Goal: Communication & Community: Answer question/provide support

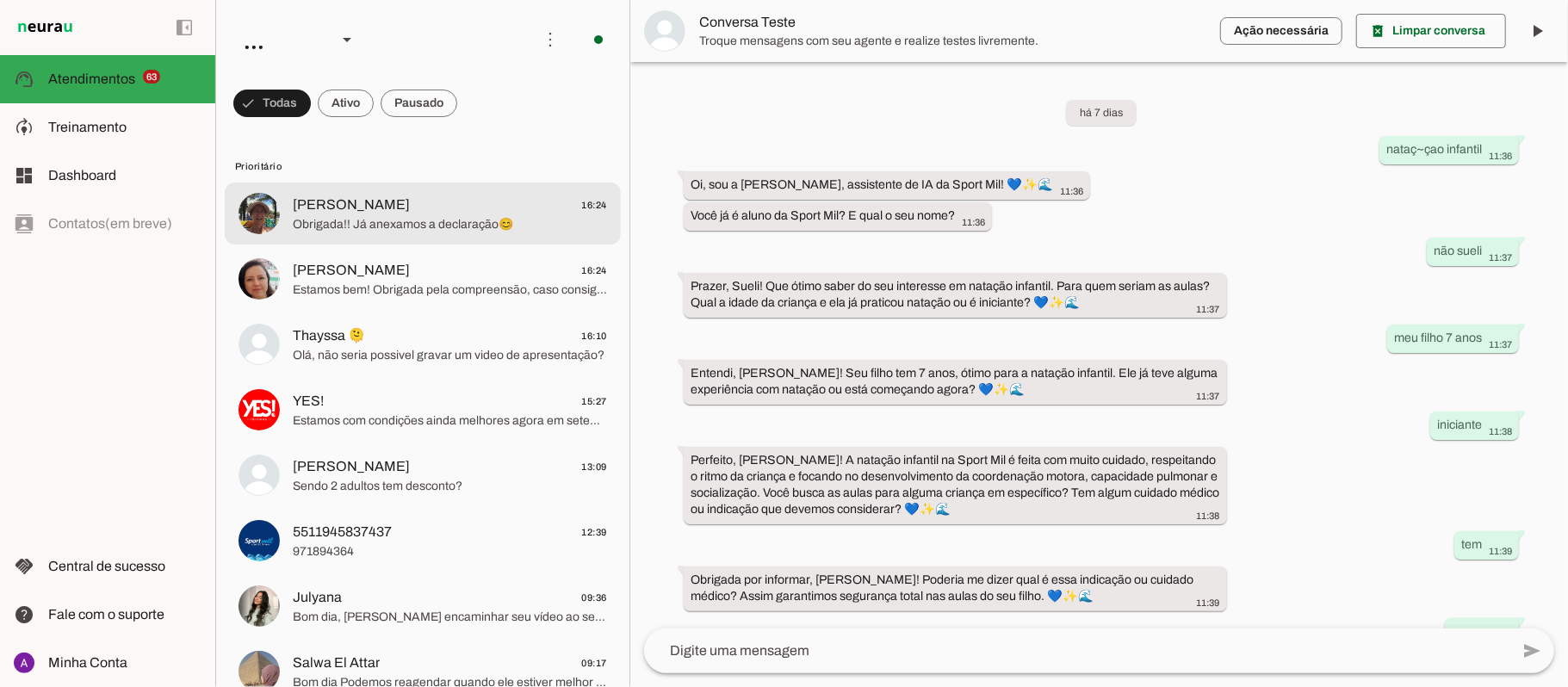
scroll to position [345, 0]
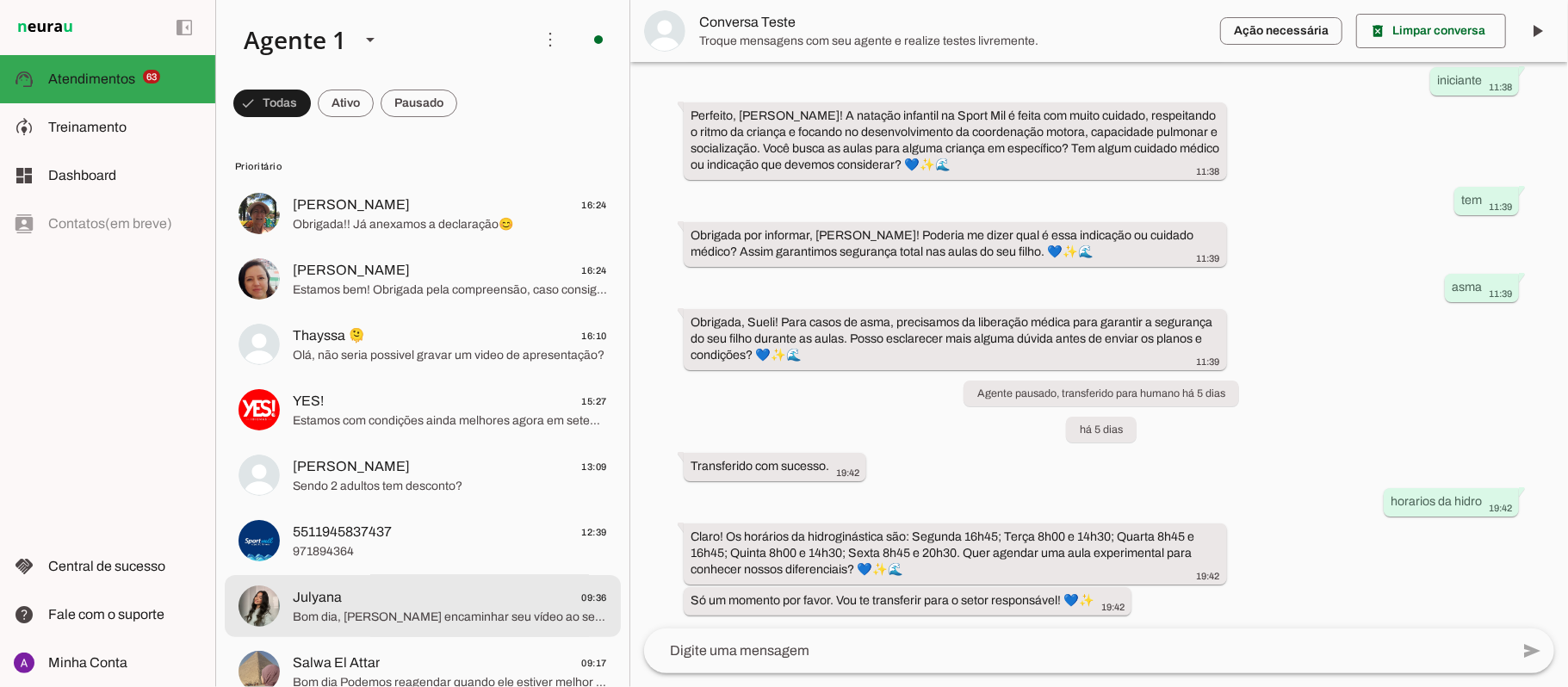
click at [326, 603] on span "Julyana" at bounding box center [317, 597] width 49 height 21
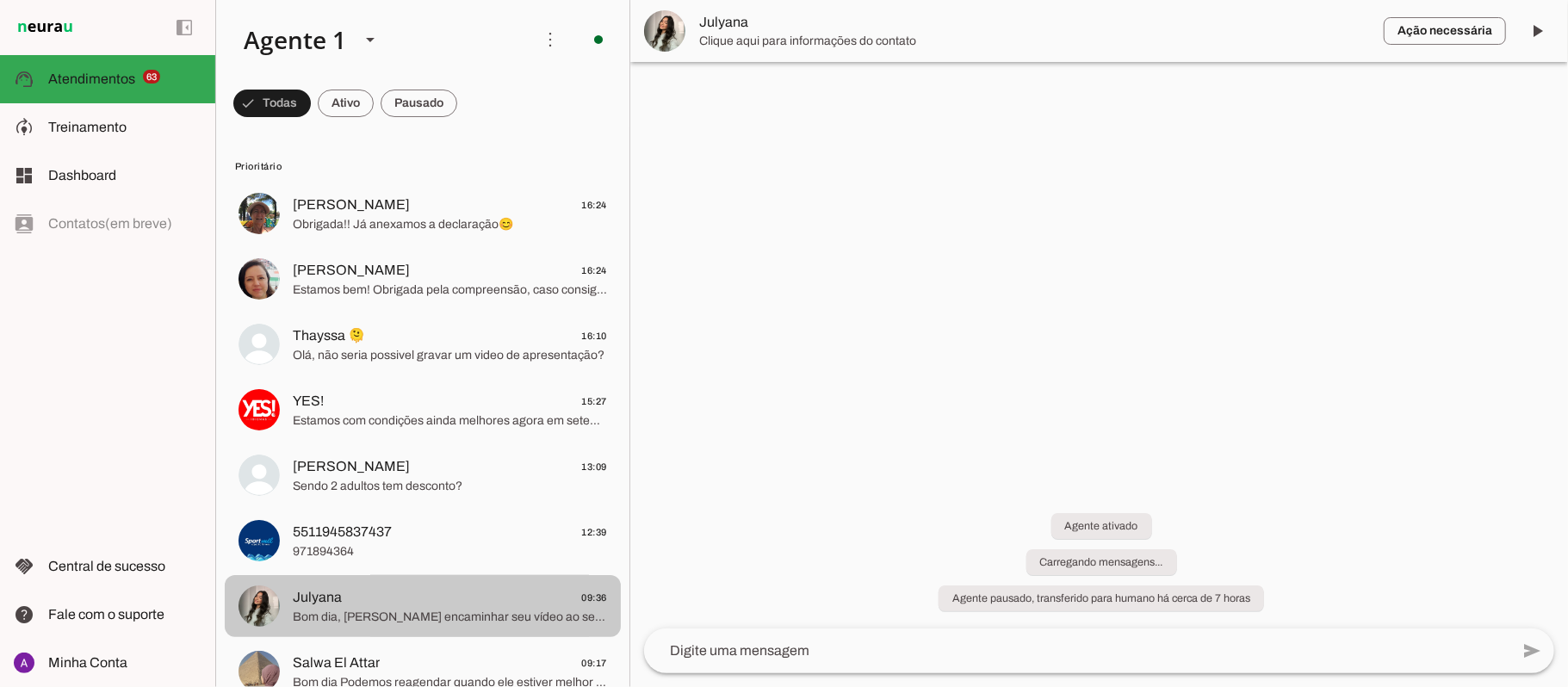
click at [326, 603] on span "Julyana" at bounding box center [317, 597] width 49 height 21
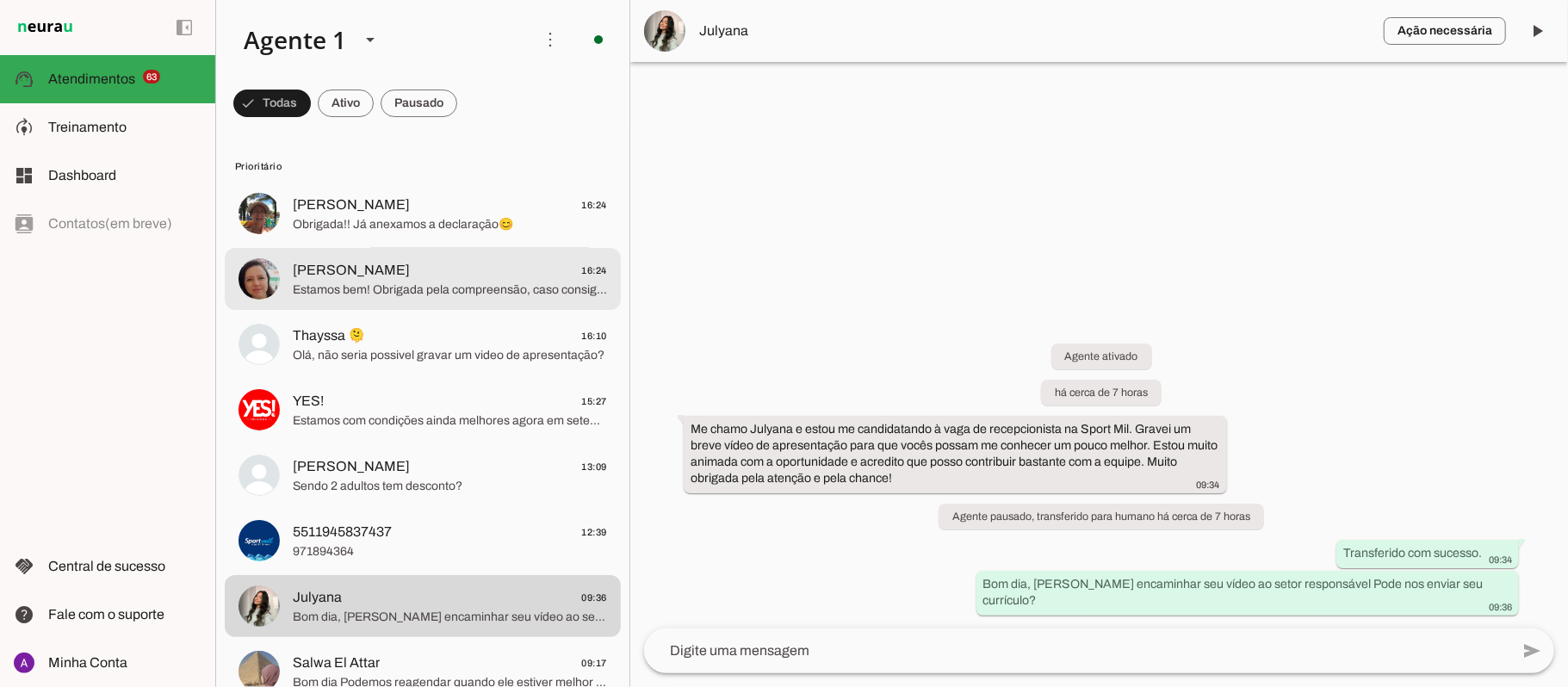
click at [359, 267] on span "[PERSON_NAME] 16:24" at bounding box center [450, 271] width 315 height 22
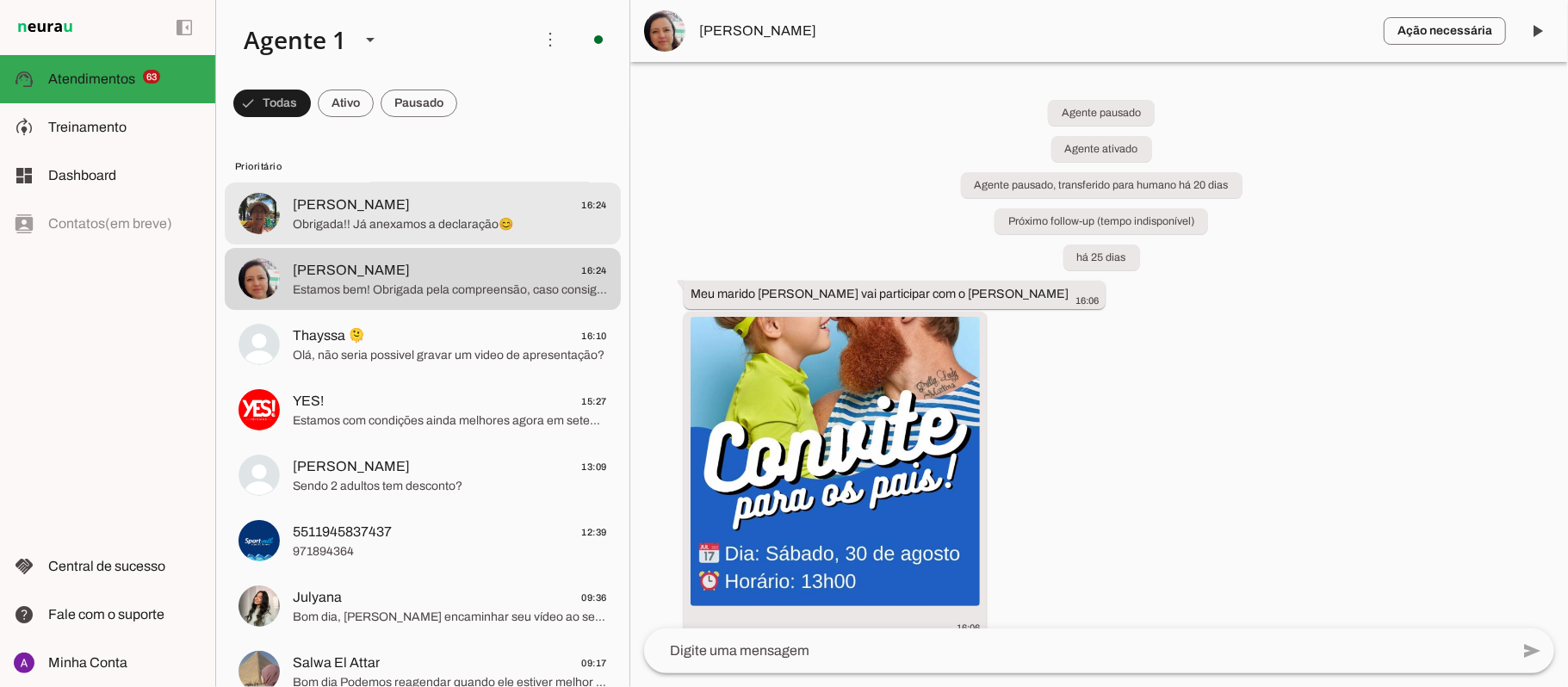
click at [370, 224] on span "Obrigada!! Já anexamos a declaração😊" at bounding box center [450, 225] width 315 height 17
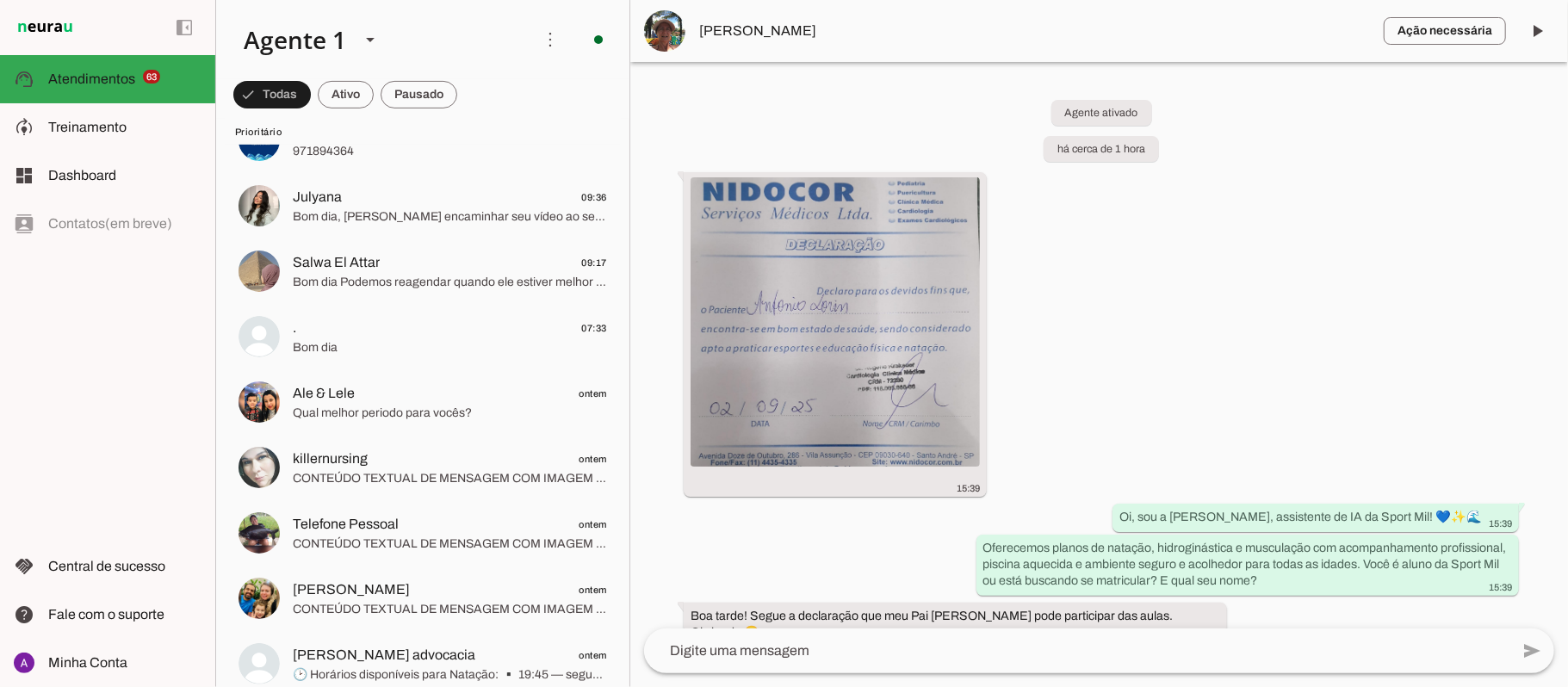
scroll to position [413, 0]
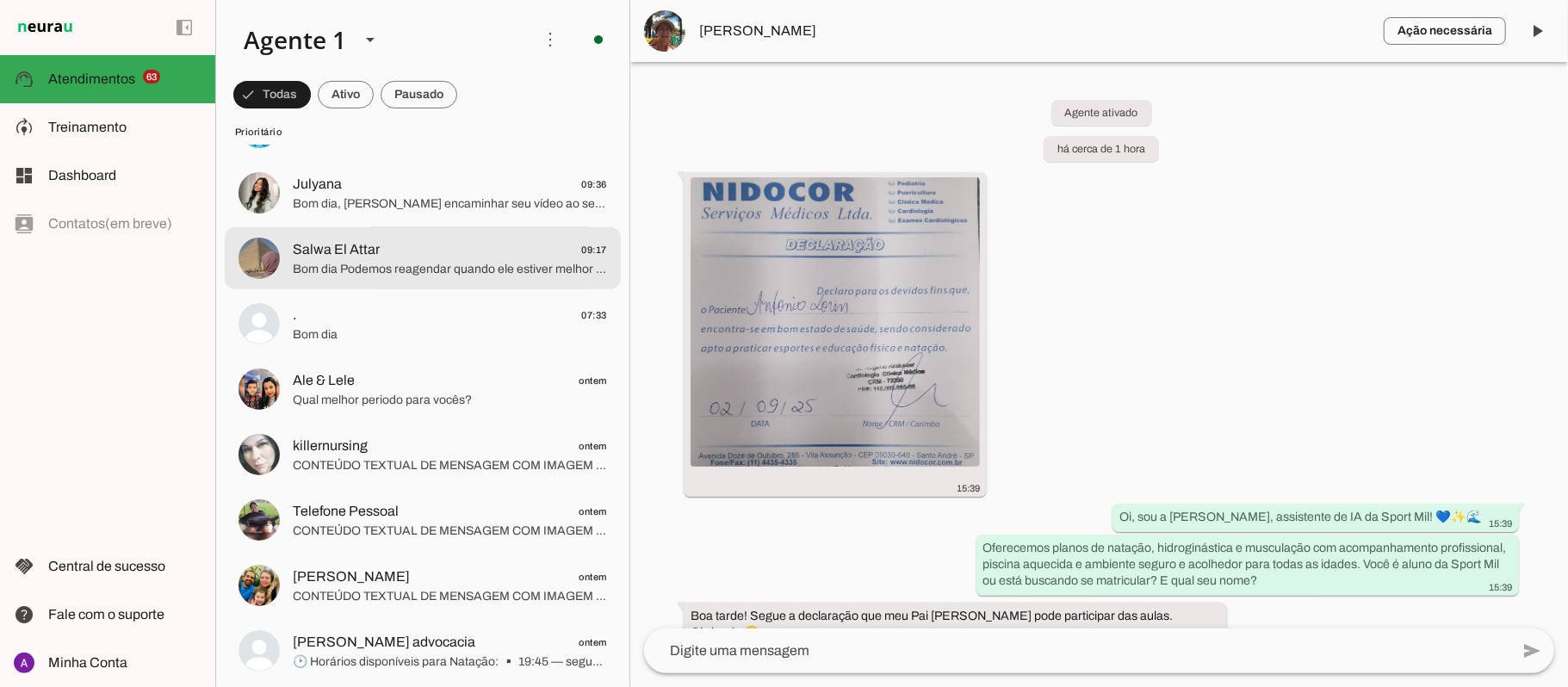
click at [357, 256] on span "Salwa El Attar" at bounding box center [336, 250] width 87 height 21
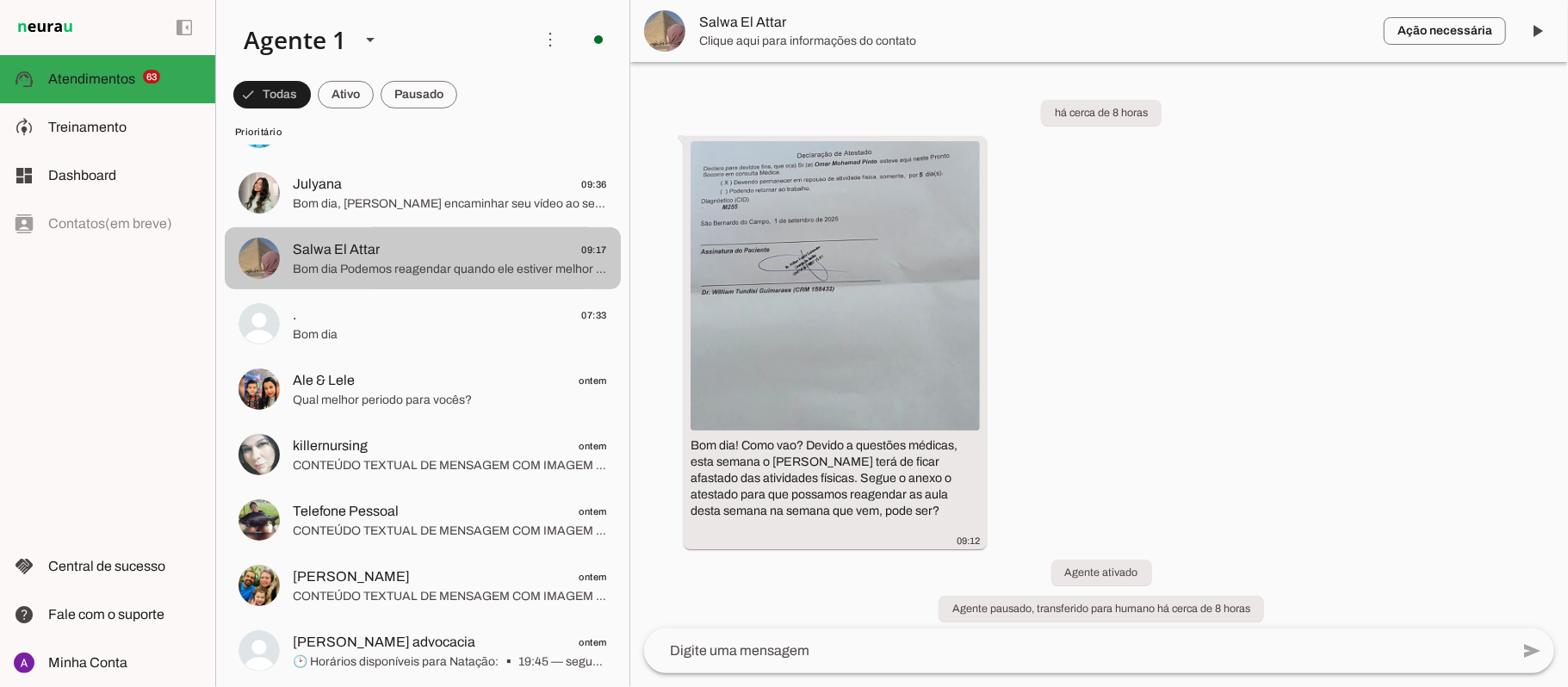
scroll to position [91, 0]
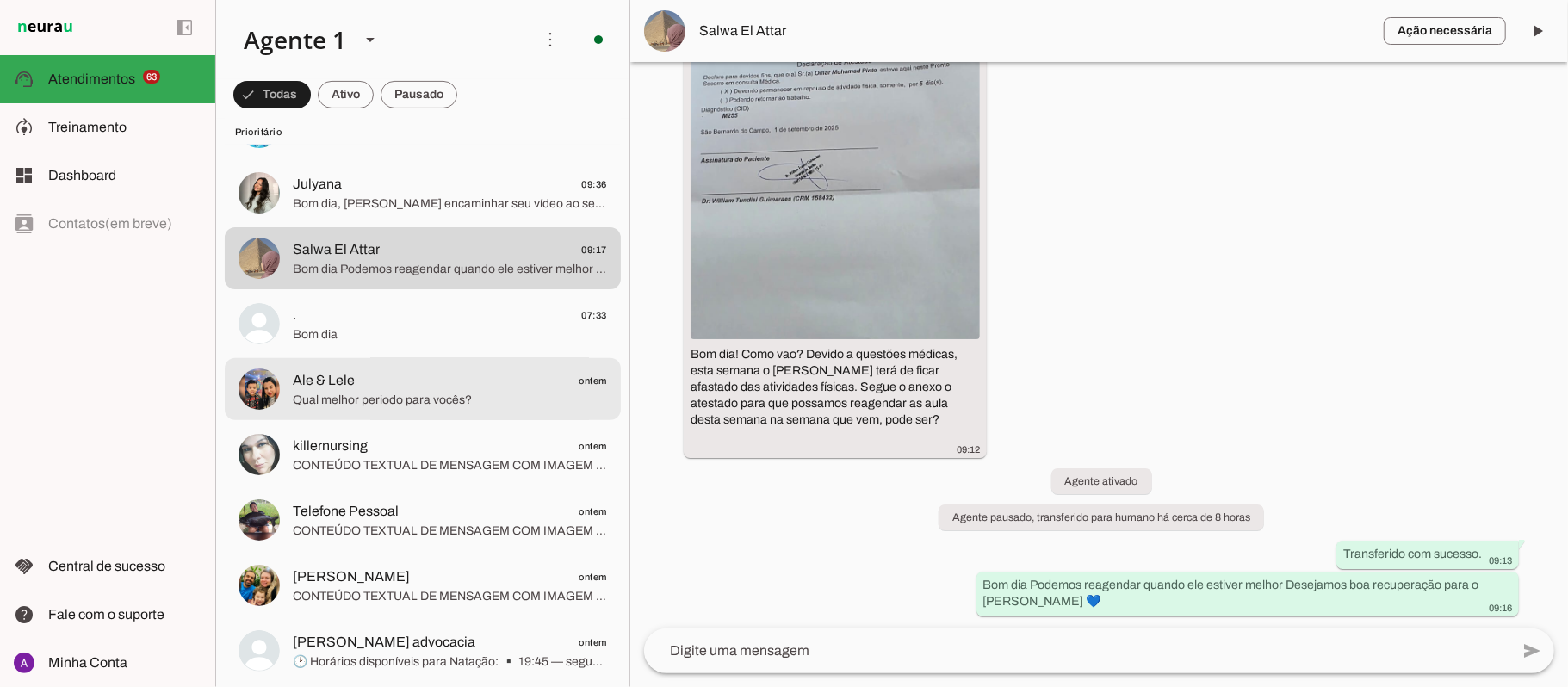
click at [369, 397] on span "Qual melhor periodo para vocês?" at bounding box center [450, 401] width 315 height 17
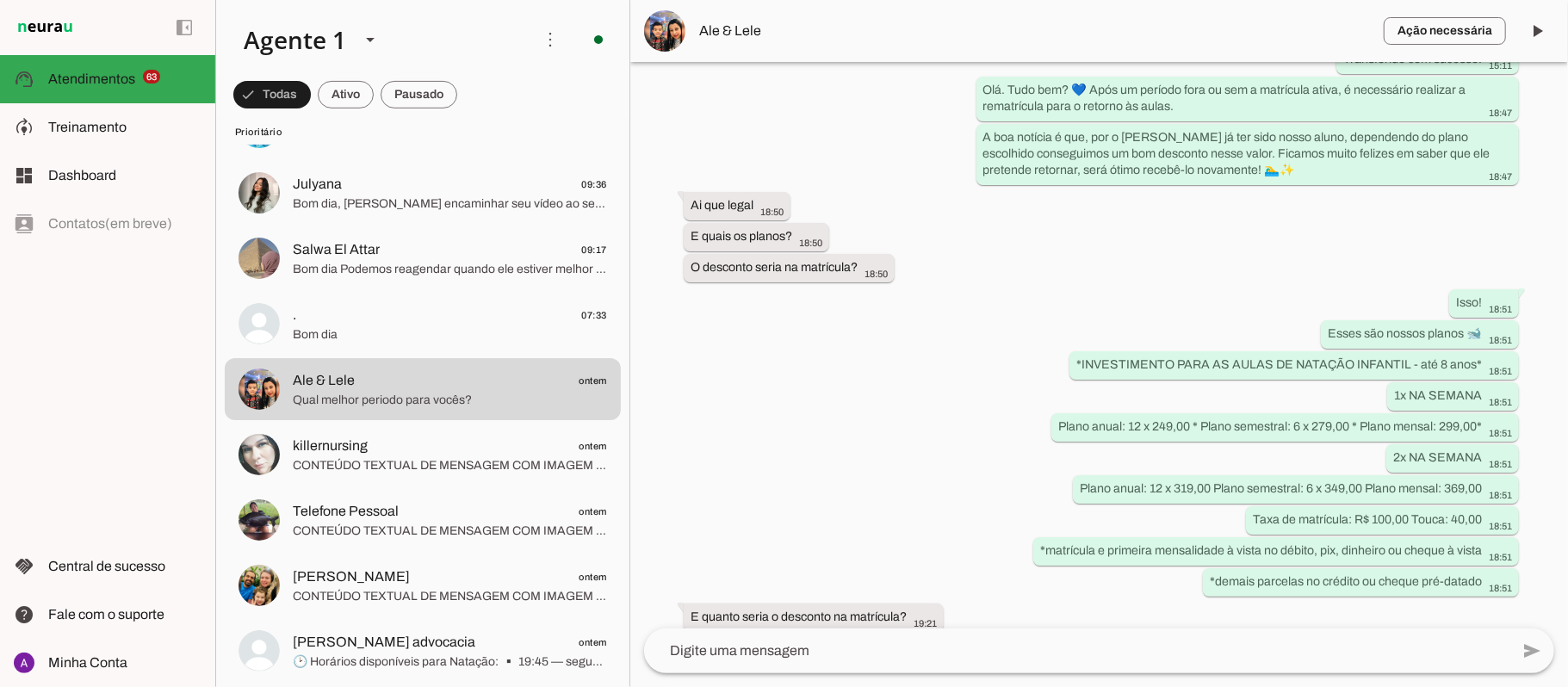
scroll to position [623, 0]
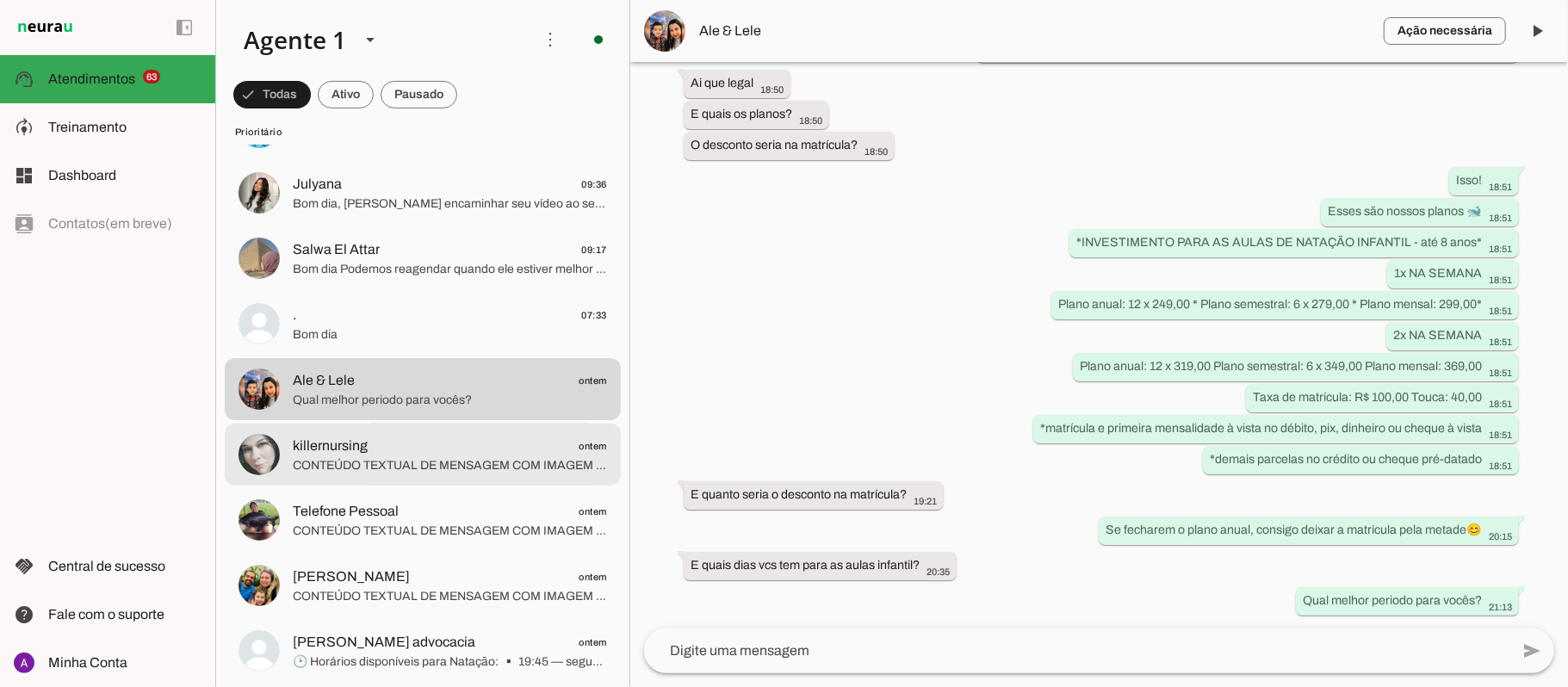
click at [391, 458] on span "CONTEÚDO TEXTUAL DE MENSAGEM COM IMAGEM (URL [URL][DOMAIN_NAME]) :" at bounding box center [450, 465] width 315 height 17
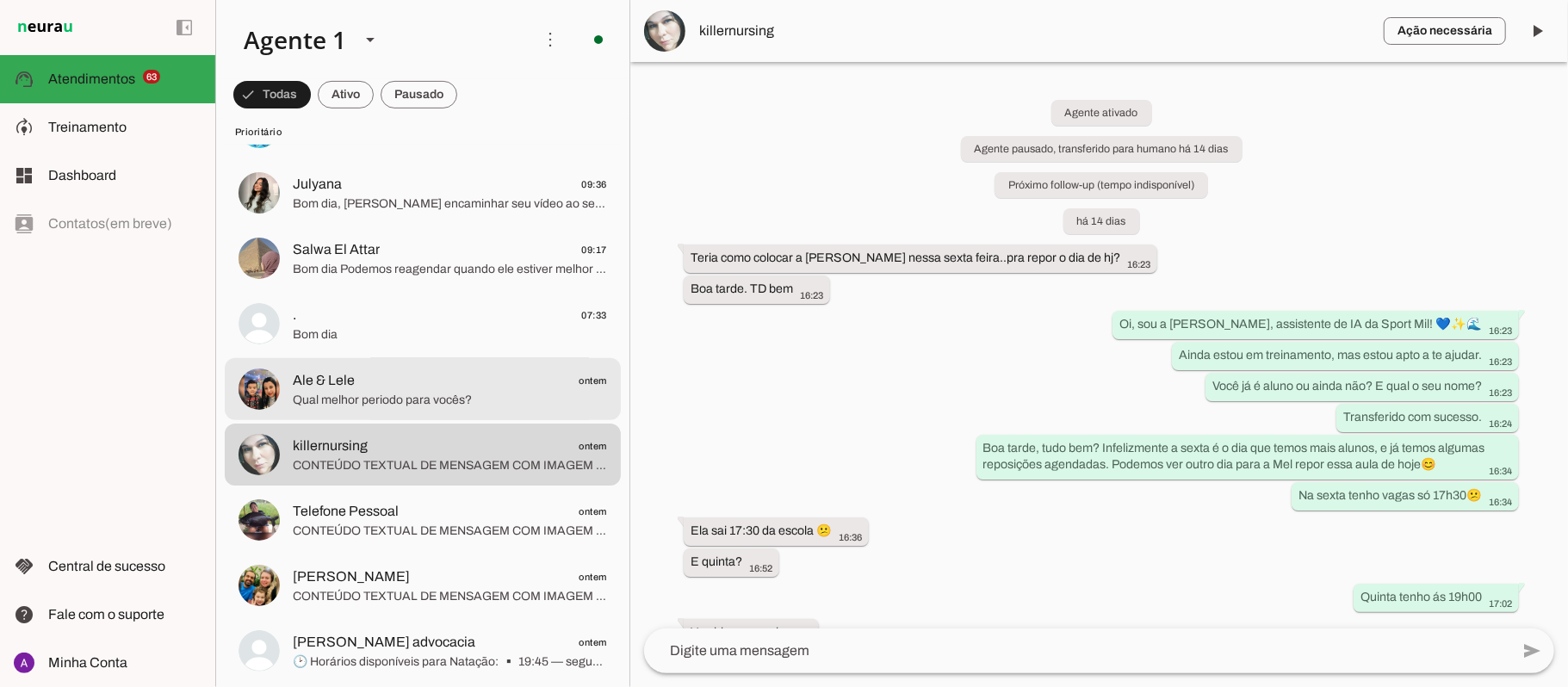
click at [322, 398] on span "Qual melhor periodo para vocês?" at bounding box center [450, 401] width 315 height 17
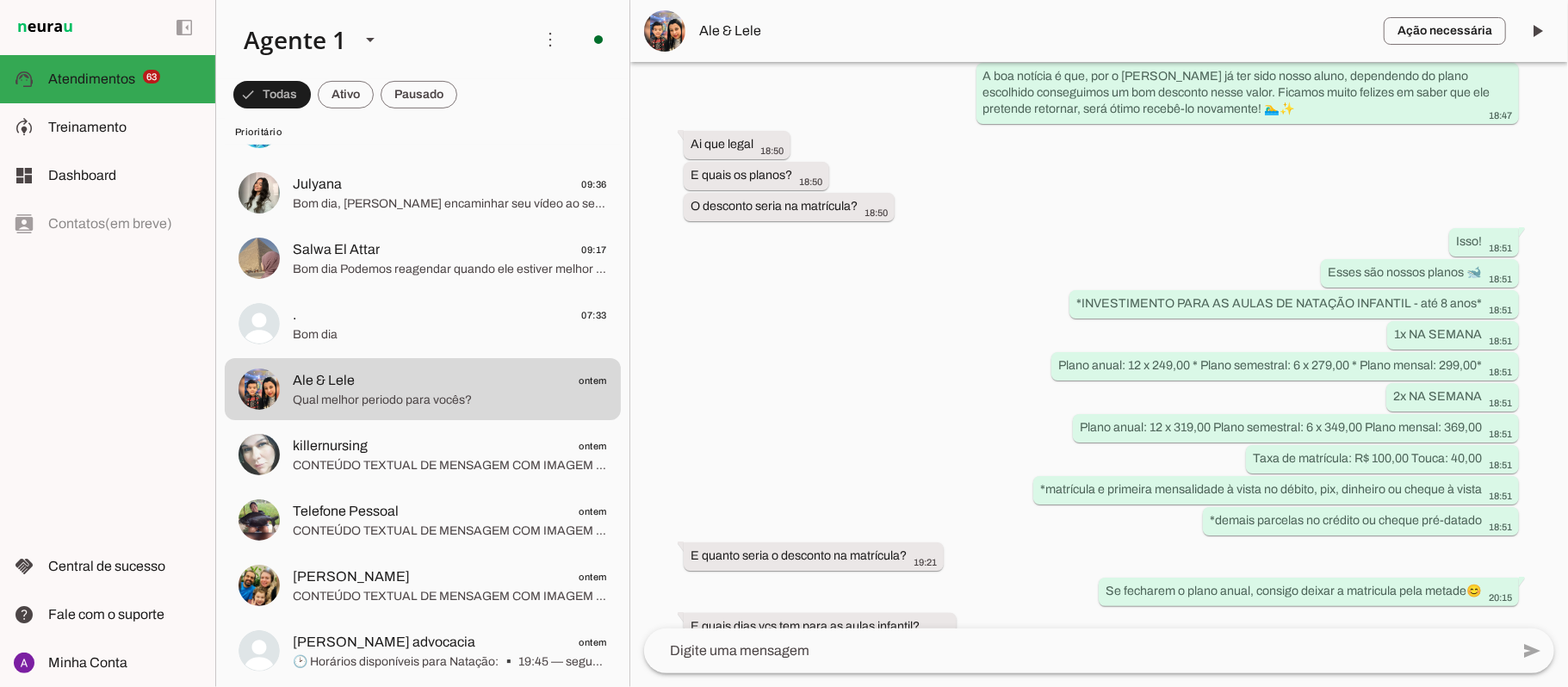
scroll to position [623, 0]
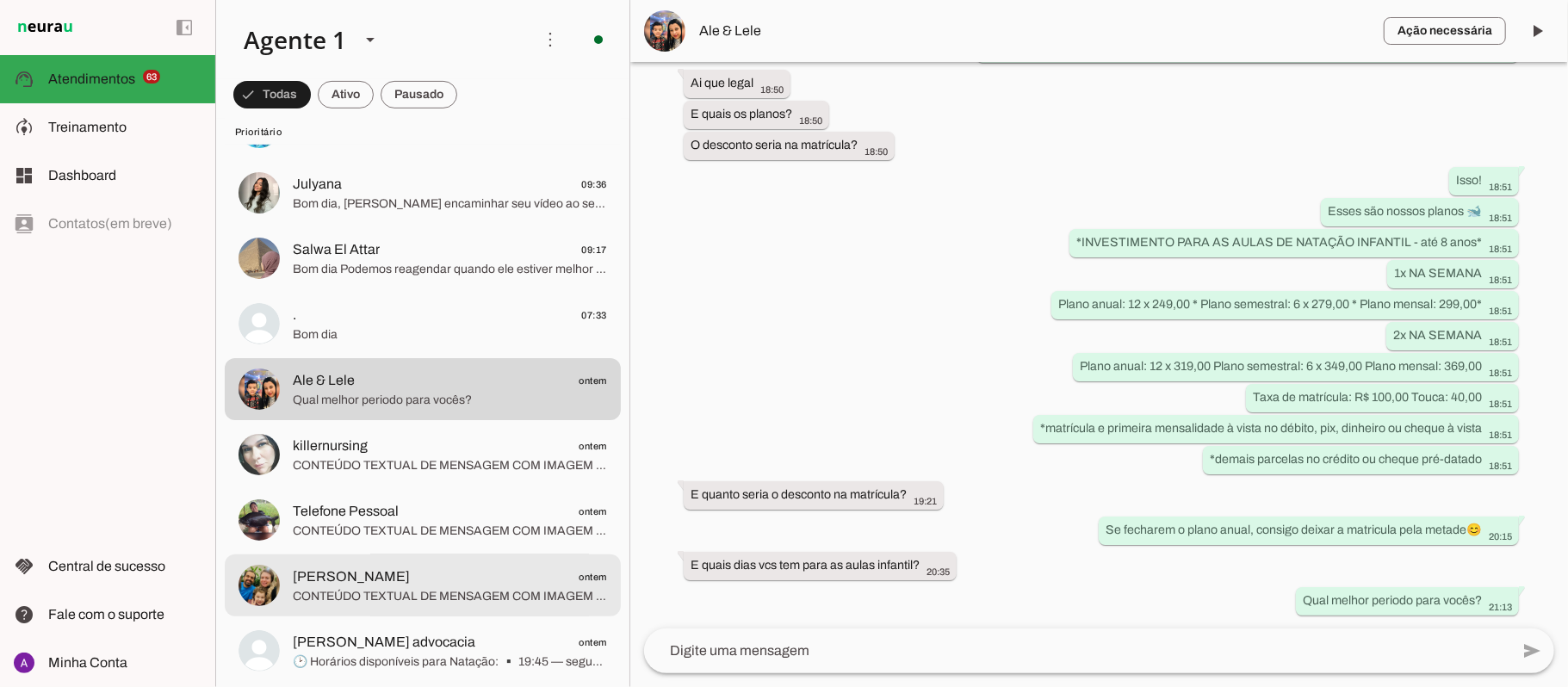
click at [366, 579] on span "[PERSON_NAME]" at bounding box center [352, 577] width 117 height 21
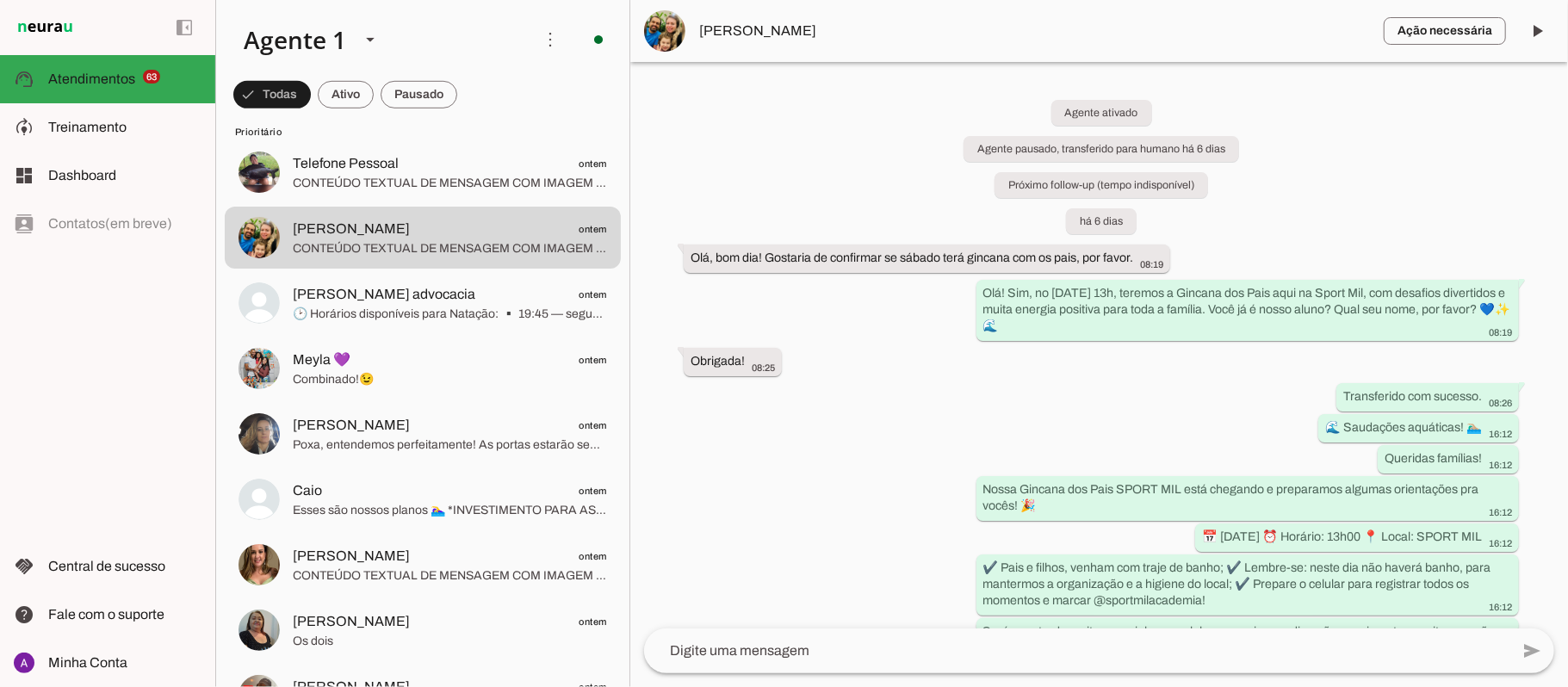
scroll to position [780, 0]
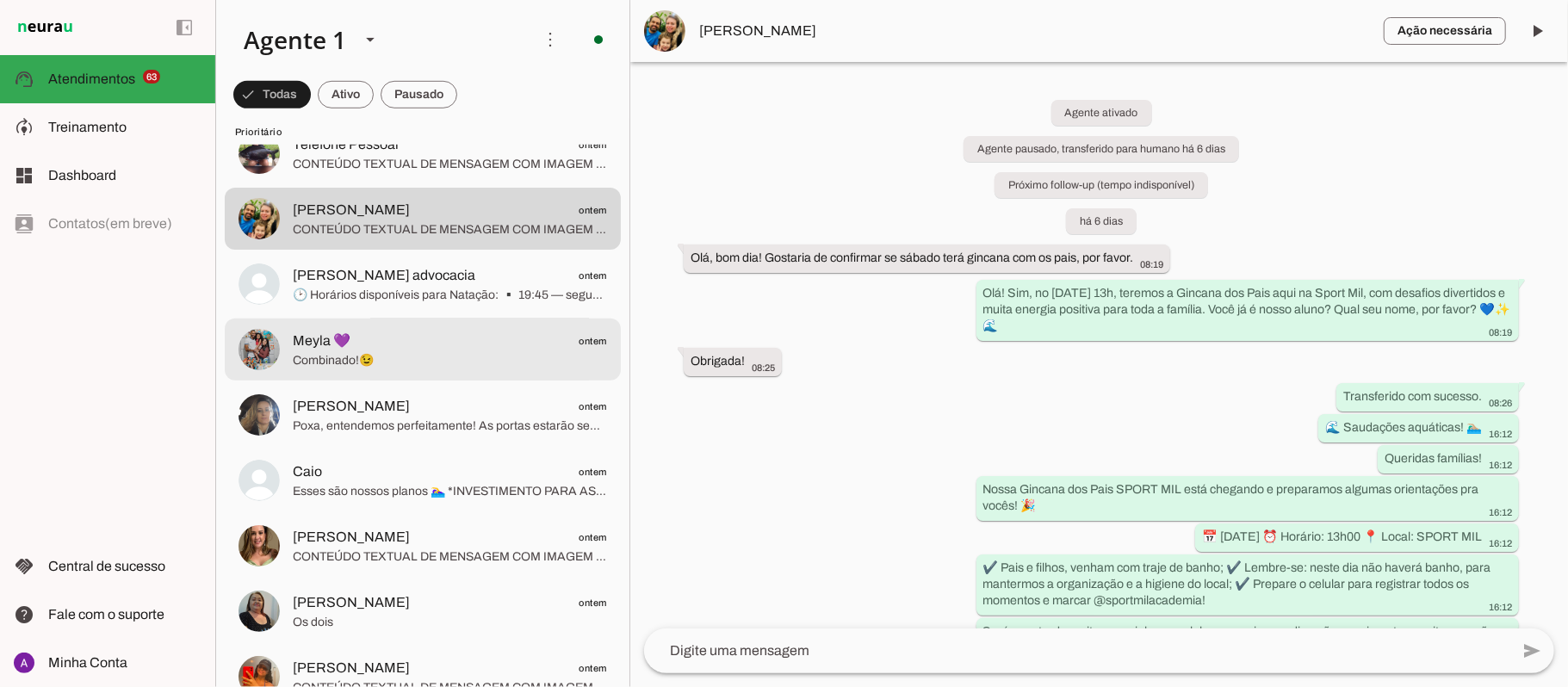
click at [295, 338] on span "Meyla 💜" at bounding box center [322, 341] width 58 height 21
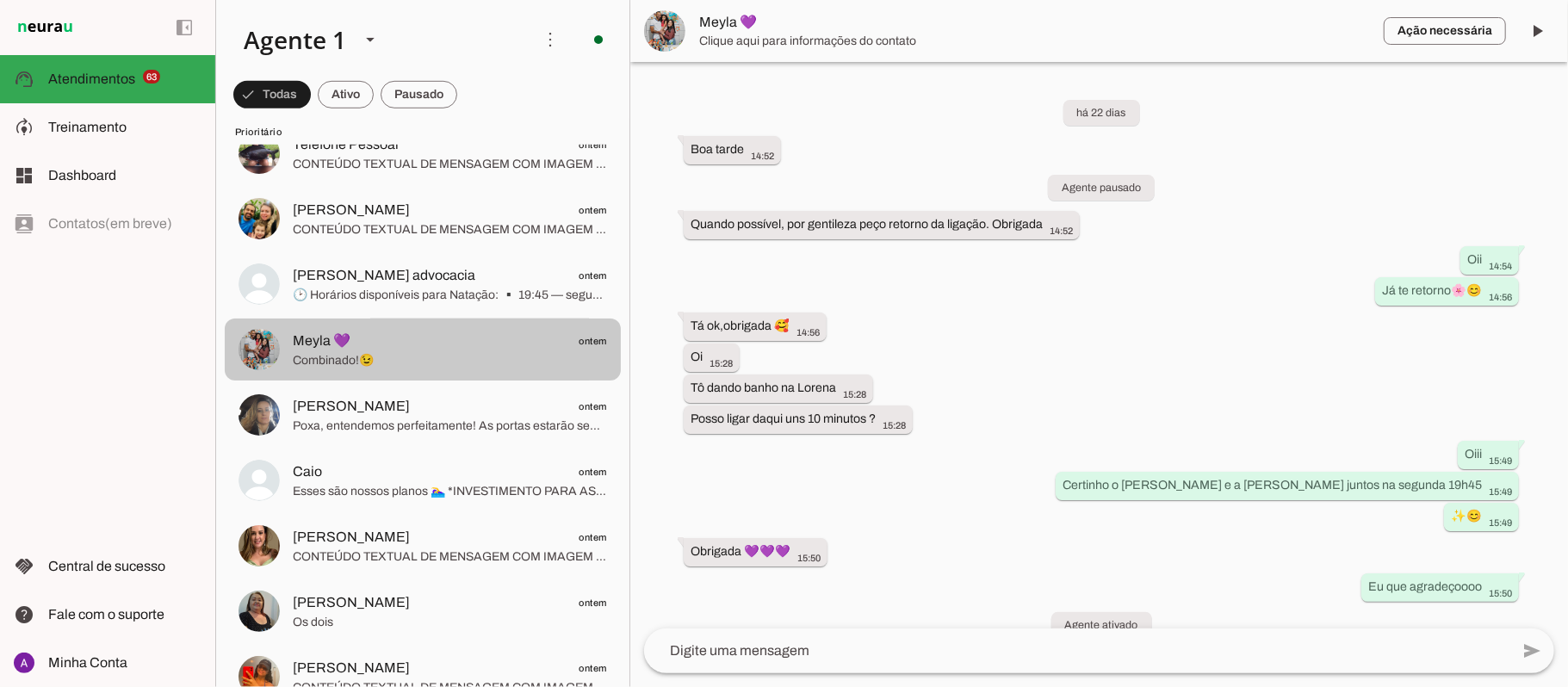
scroll to position [675, 0]
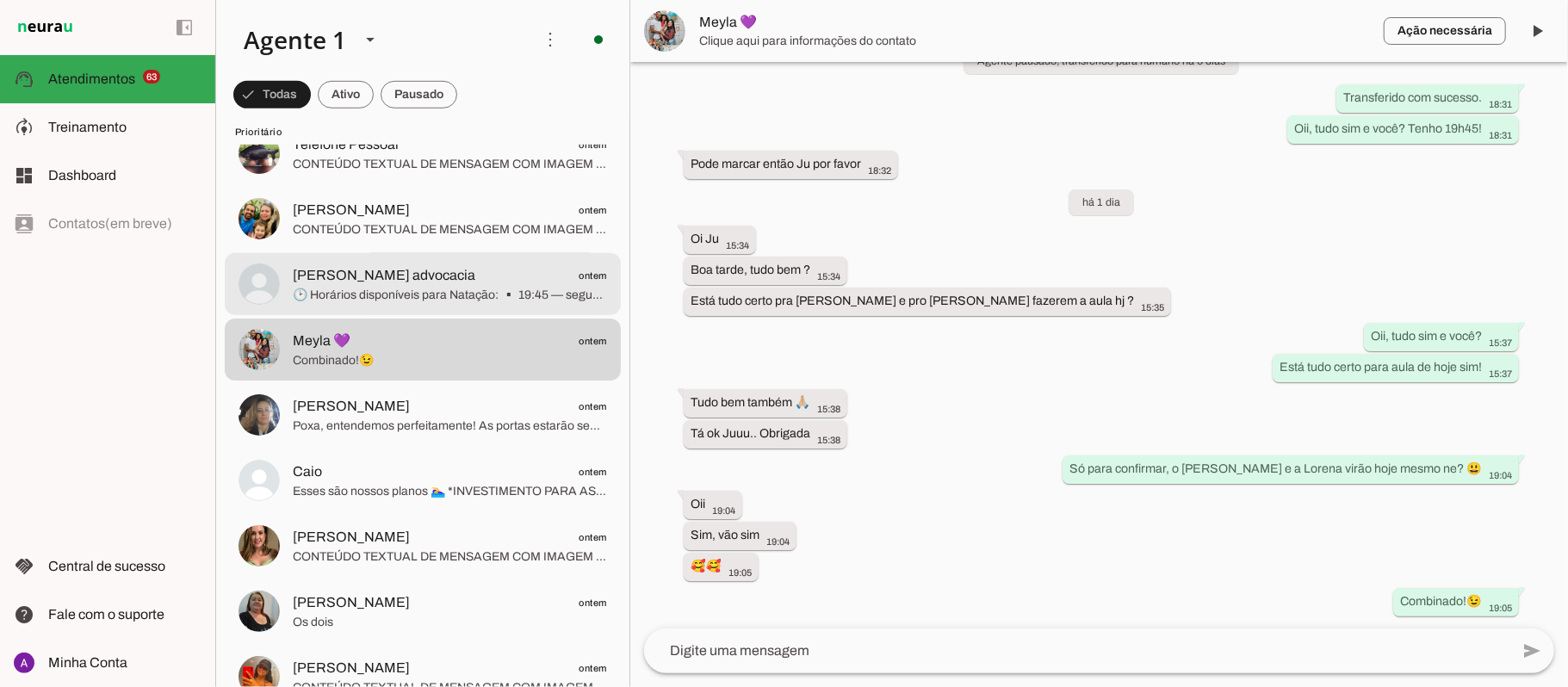
click at [364, 283] on span "[PERSON_NAME] advocacia" at bounding box center [384, 276] width 183 height 21
